Goal: Navigation & Orientation: Find specific page/section

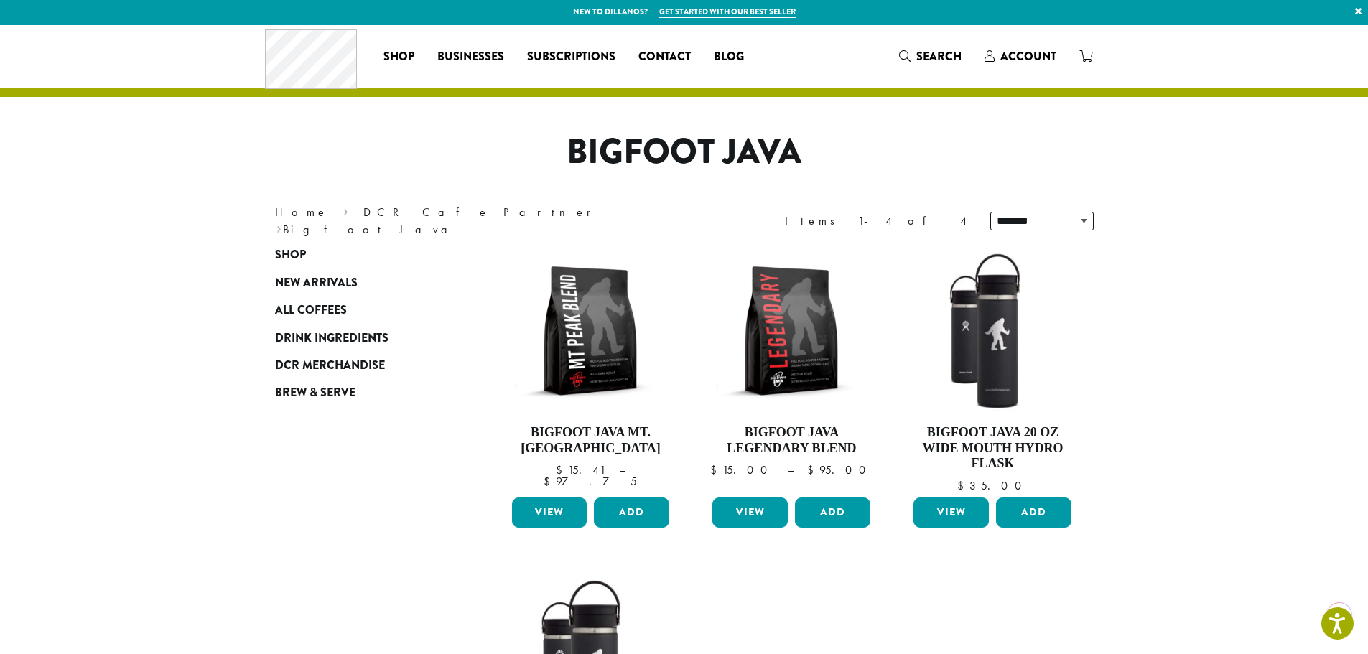
scroll to position [1, 0]
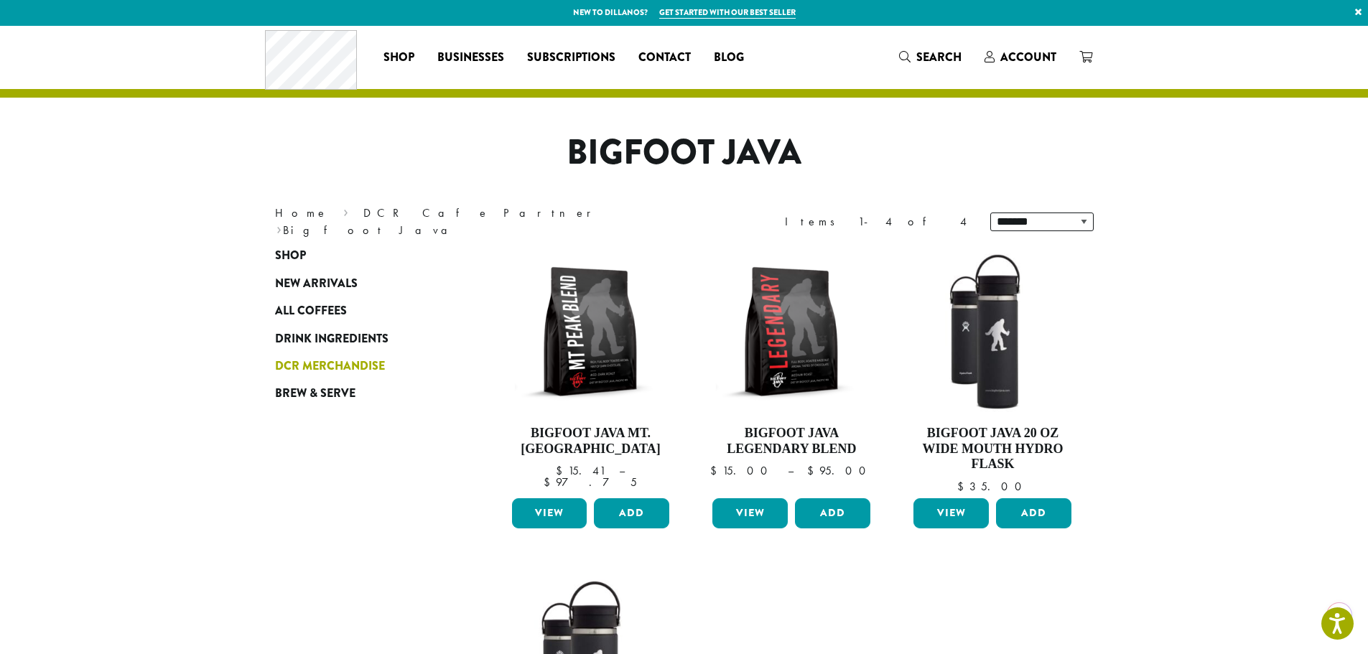
click at [337, 374] on span "DCR Merchandise" at bounding box center [330, 367] width 110 height 18
